Goal: Transaction & Acquisition: Purchase product/service

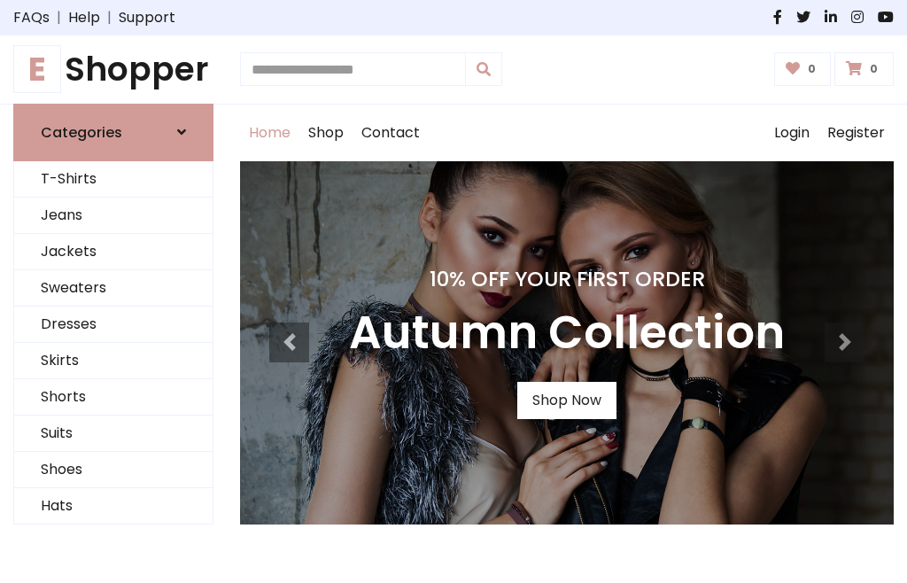
click at [453, 291] on h4 "10% Off Your First Order" at bounding box center [567, 278] width 436 height 25
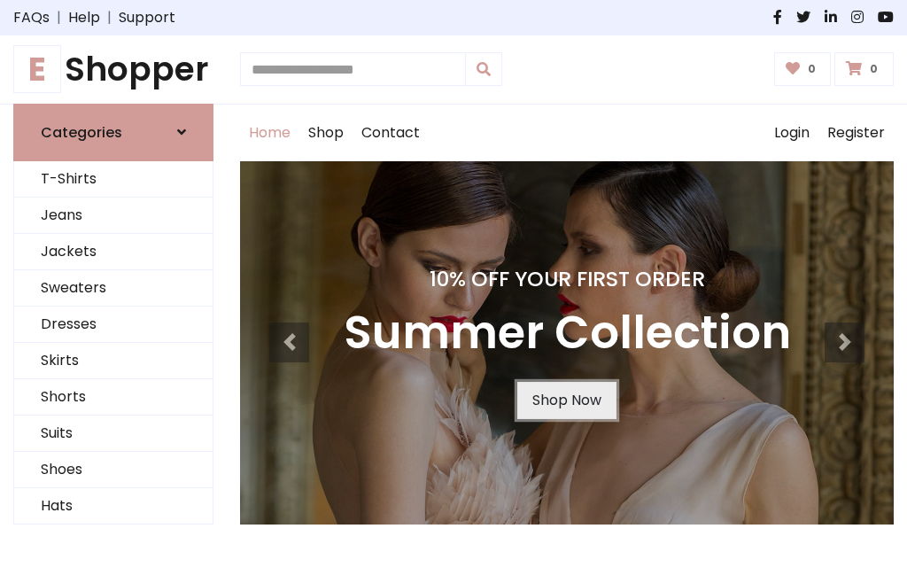
click at [566, 399] on link "Shop Now" at bounding box center [566, 400] width 99 height 37
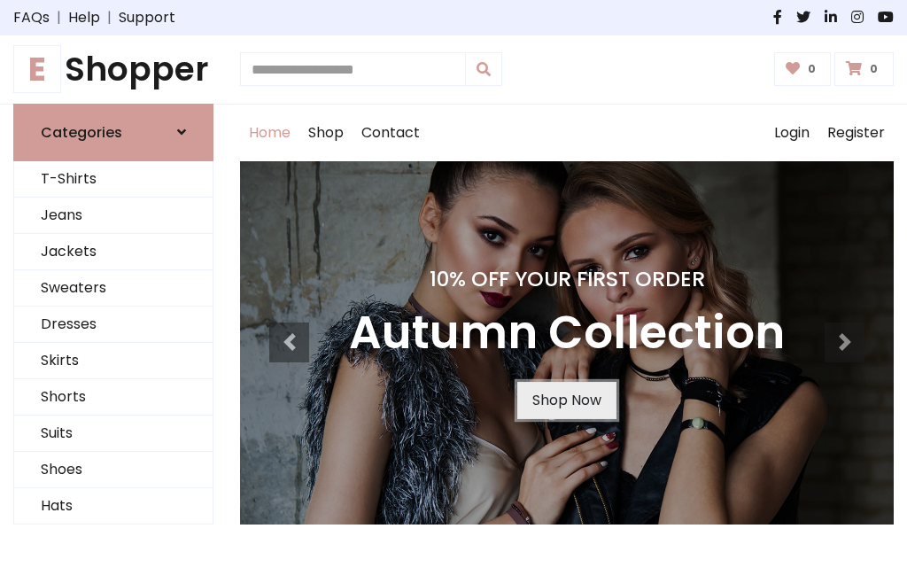
click at [566, 399] on link "Shop Now" at bounding box center [566, 400] width 99 height 37
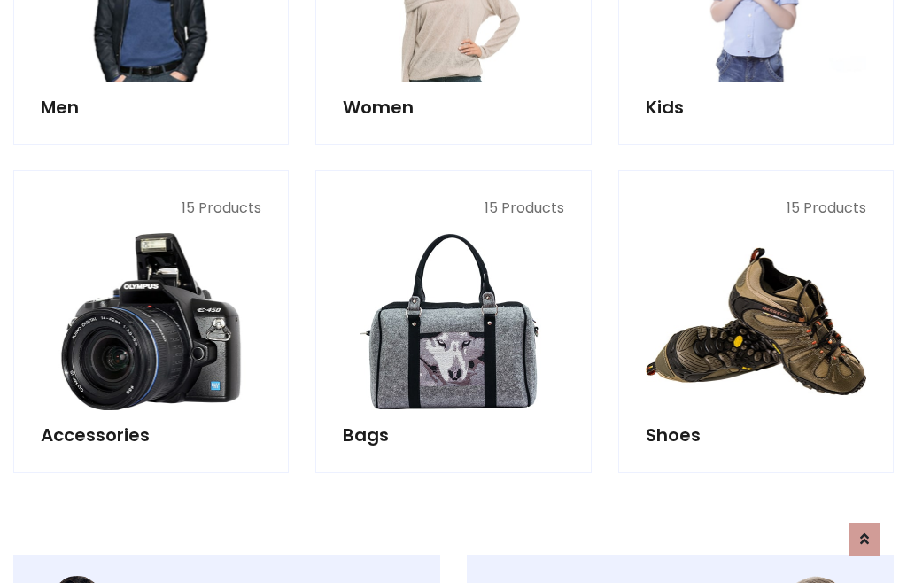
scroll to position [1765, 0]
